Goal: Transaction & Acquisition: Purchase product/service

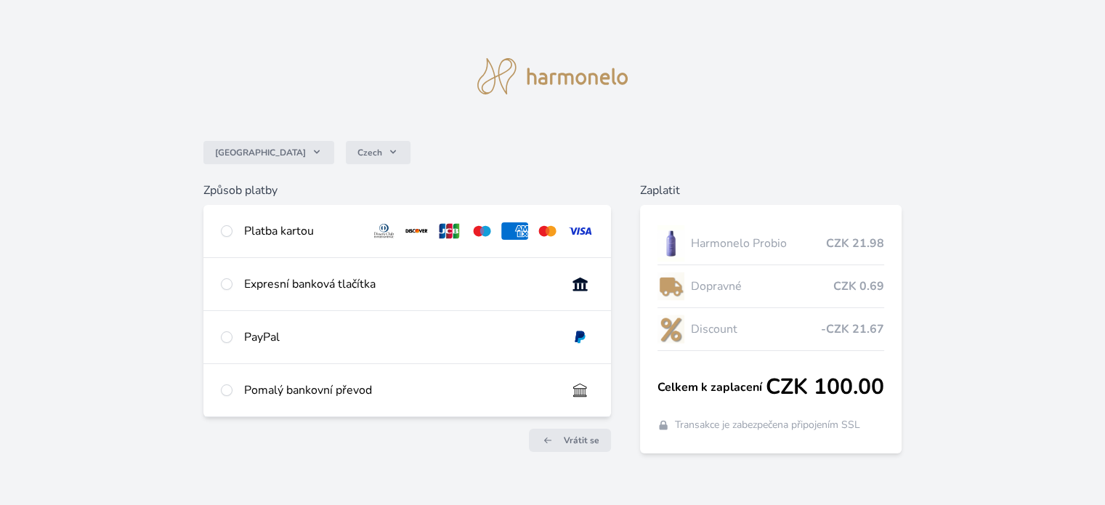
click at [250, 231] on div "Platba kartou" at bounding box center [301, 230] width 115 height 17
radio input "true"
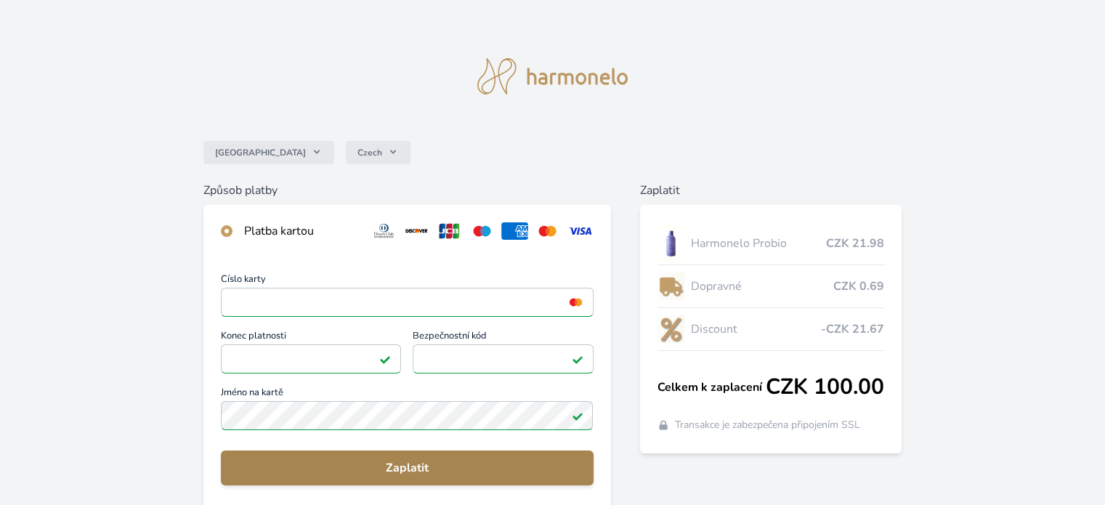
click at [378, 471] on span "Zaplatit" at bounding box center [406, 467] width 349 height 17
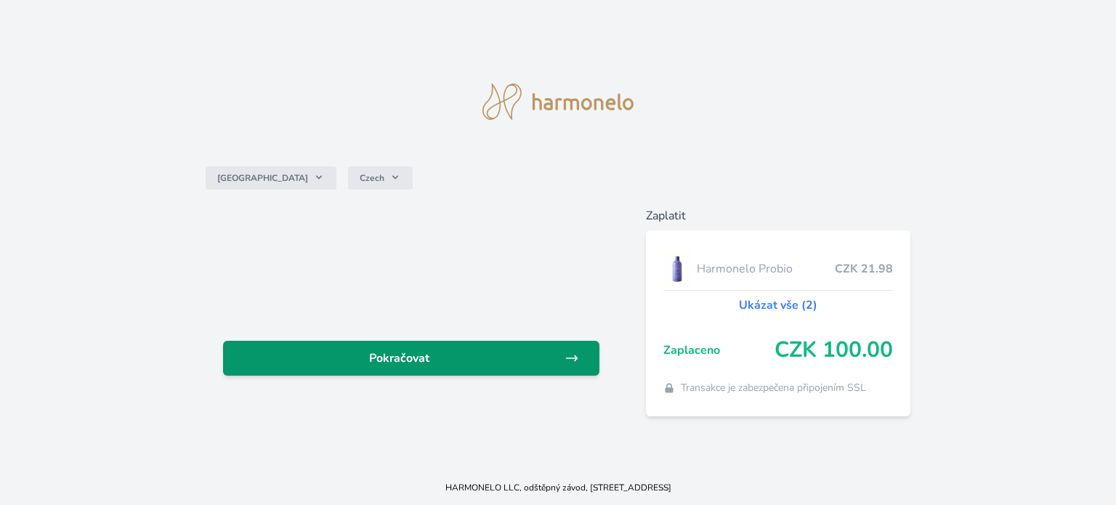
click at [394, 357] on span "Pokračovat" at bounding box center [400, 357] width 330 height 17
